Goal: Task Accomplishment & Management: Complete application form

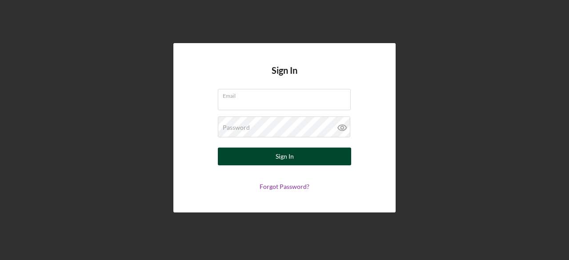
type input "[EMAIL_ADDRESS][DOMAIN_NAME]"
click at [298, 156] on button "Sign In" at bounding box center [284, 157] width 133 height 18
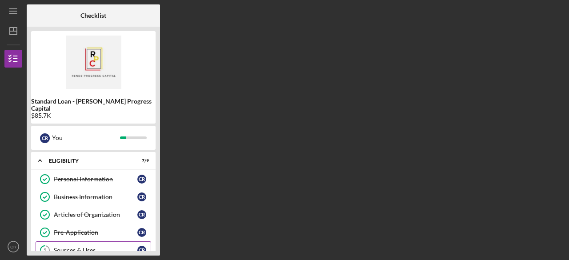
click at [92, 247] on div "Sources & Uses" at bounding box center [96, 250] width 84 height 7
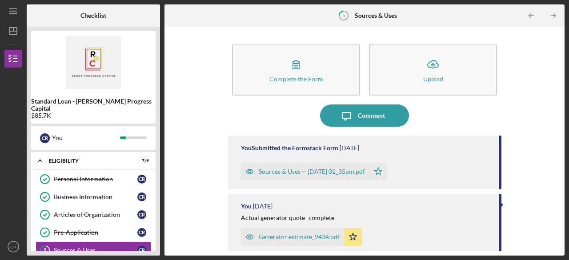
click at [561, 212] on div "Complete the Form Form Icon/Upload Upload Icon/Message Comment You Submitted th…" at bounding box center [365, 141] width 400 height 229
